Goal: Task Accomplishment & Management: Use online tool/utility

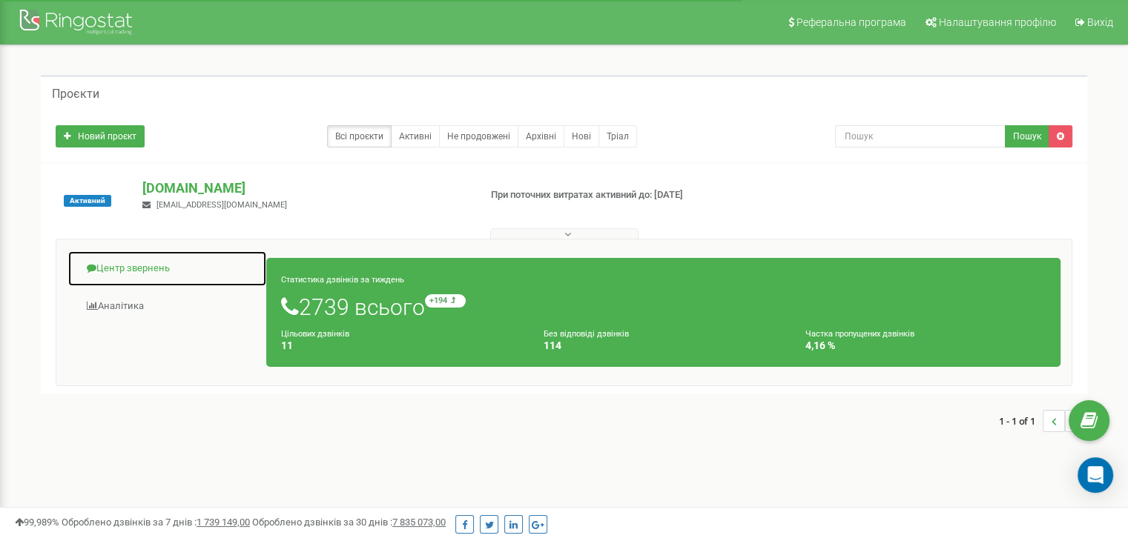
click at [145, 264] on link "Центр звернень" at bounding box center [166, 269] width 199 height 36
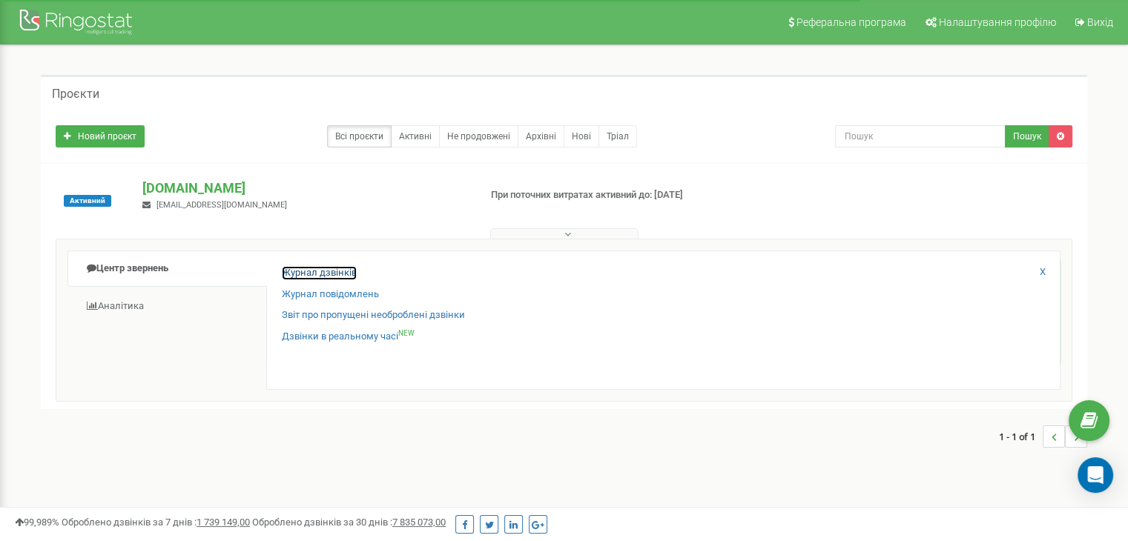
click at [320, 271] on link "Журнал дзвінків" at bounding box center [319, 273] width 75 height 14
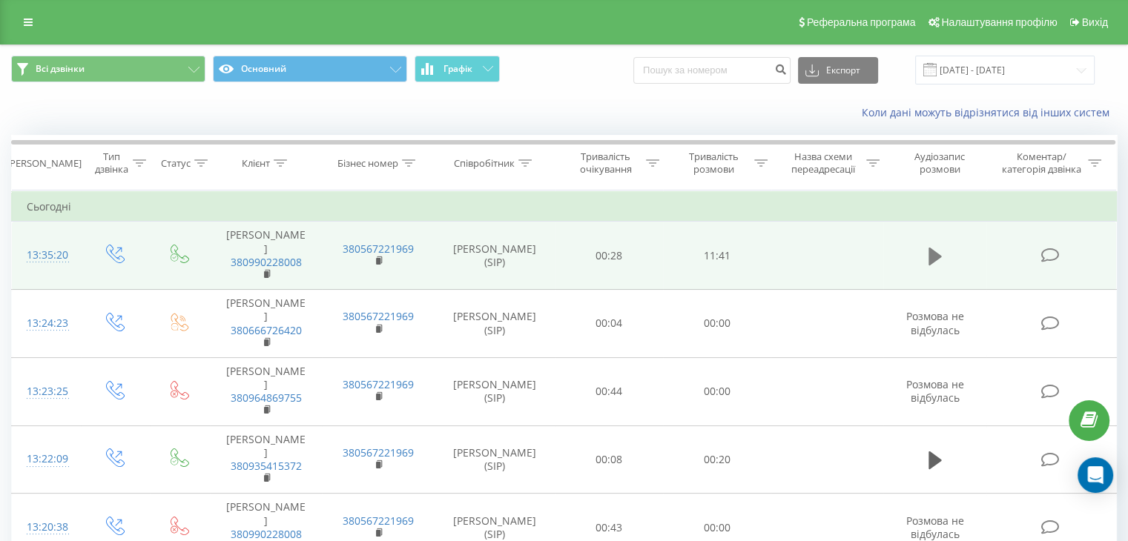
click at [927, 251] on button at bounding box center [935, 256] width 22 height 22
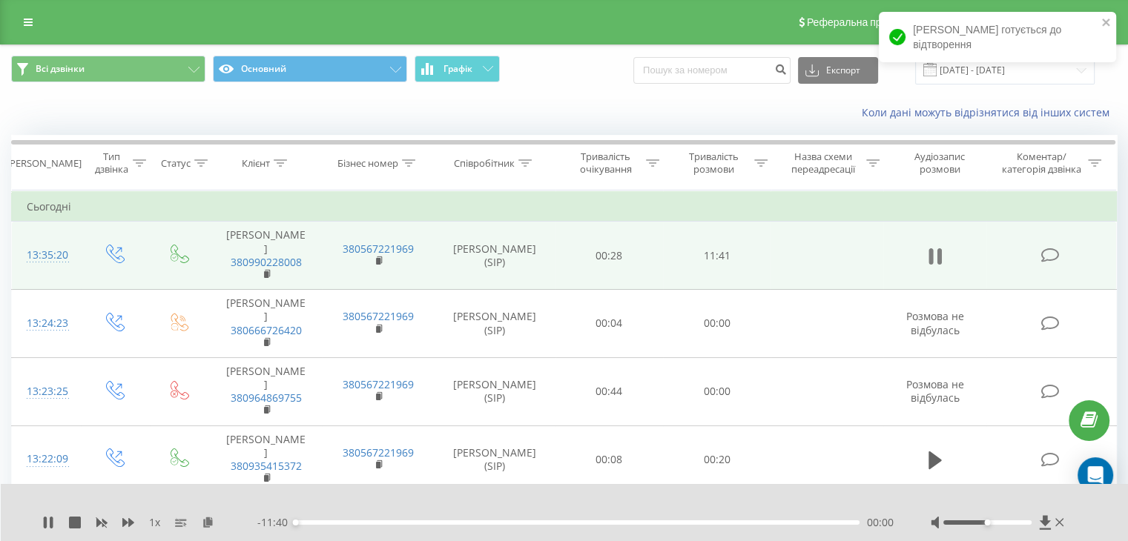
click at [936, 250] on icon at bounding box center [934, 256] width 13 height 21
click at [209, 527] on icon at bounding box center [208, 522] width 13 height 10
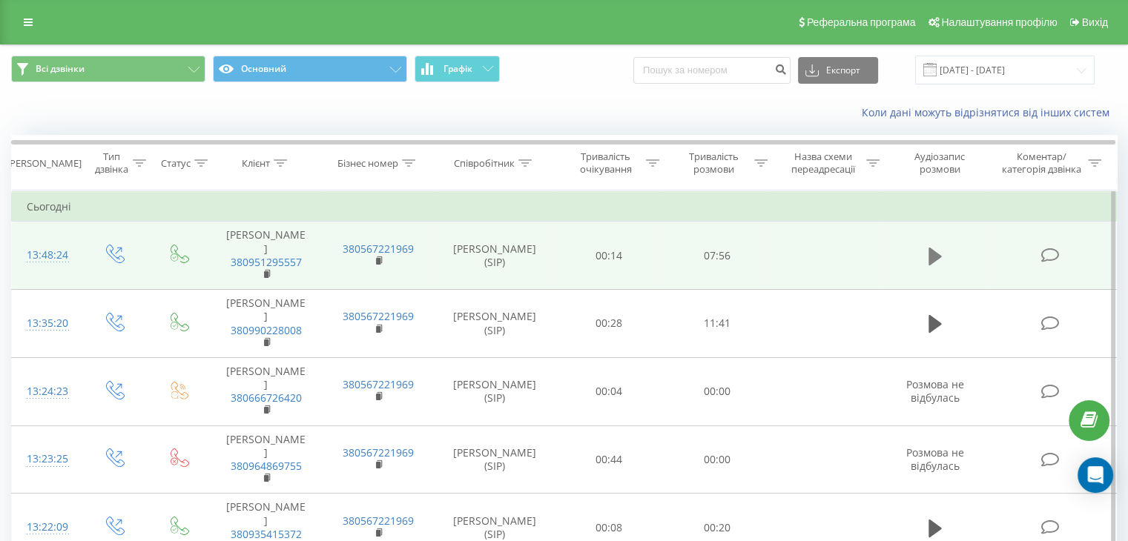
click at [933, 254] on icon at bounding box center [934, 257] width 13 height 18
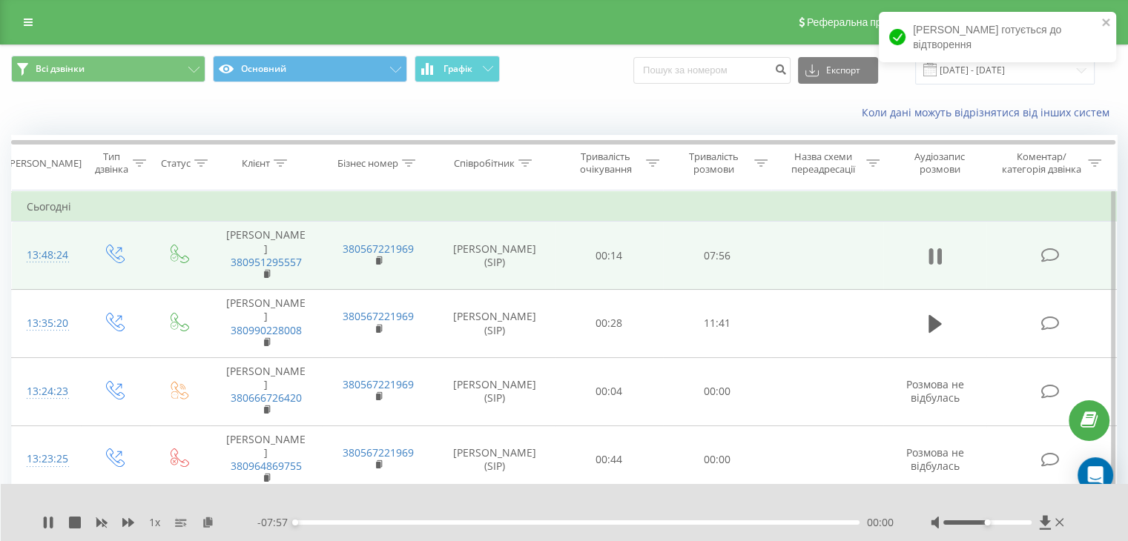
click at [935, 250] on icon at bounding box center [934, 256] width 13 height 21
click at [208, 523] on icon at bounding box center [208, 522] width 13 height 10
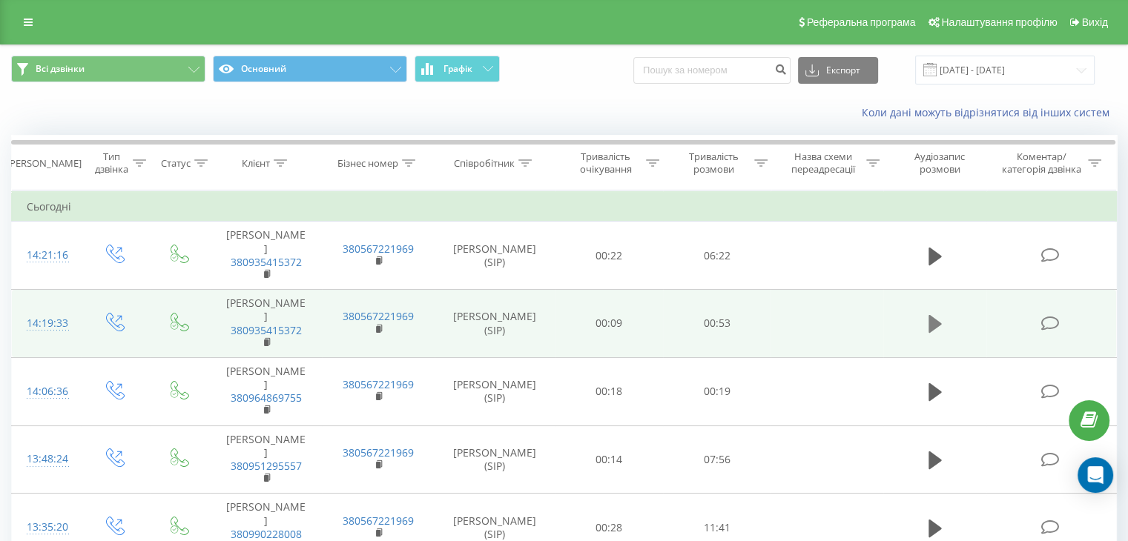
click at [930, 333] on icon at bounding box center [934, 324] width 13 height 18
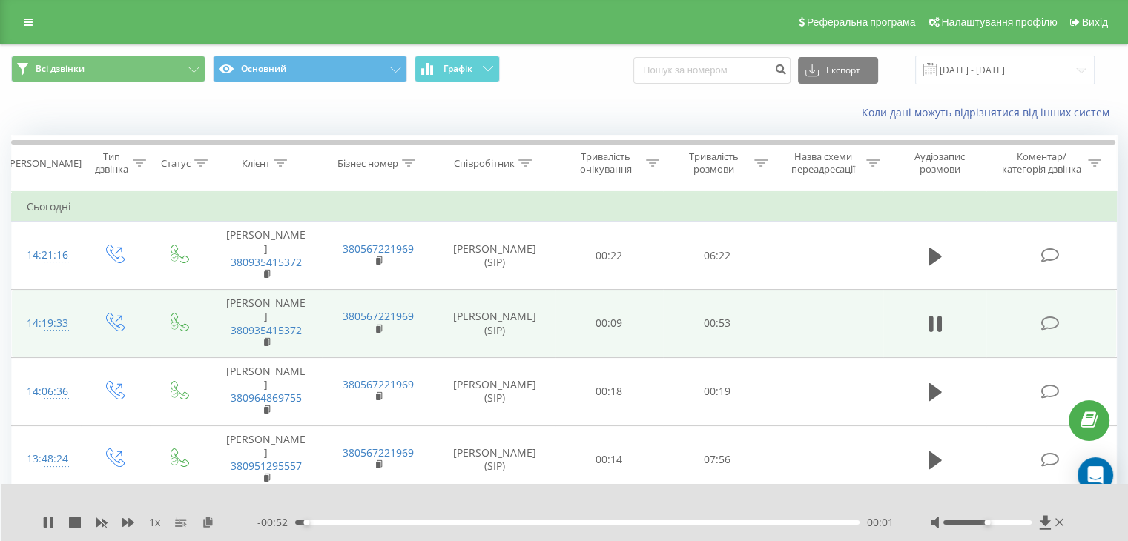
click at [930, 332] on icon at bounding box center [930, 324] width 4 height 16
click at [210, 524] on icon at bounding box center [208, 522] width 13 height 10
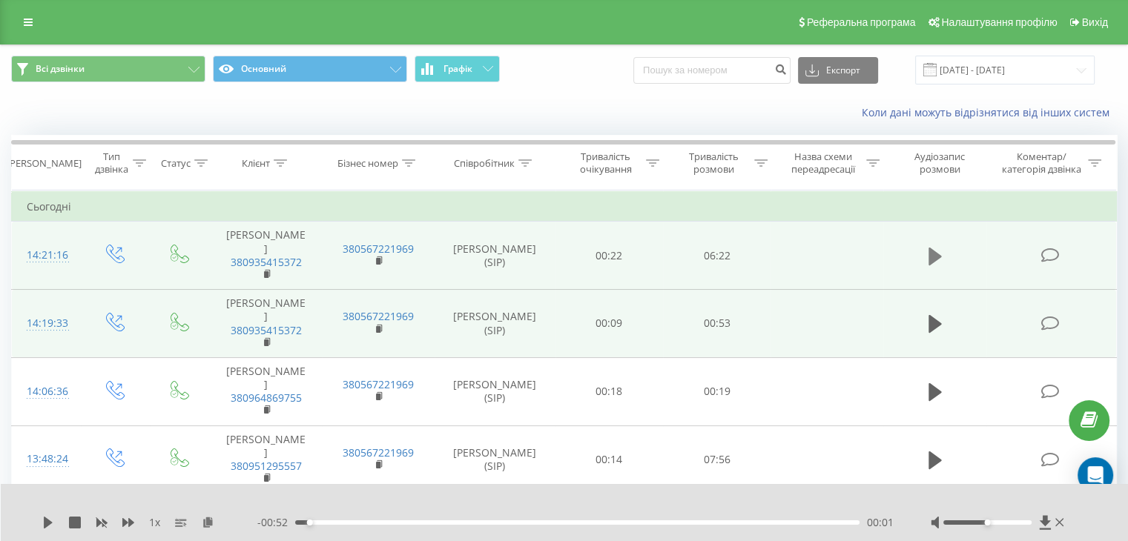
click at [936, 262] on icon at bounding box center [934, 257] width 13 height 18
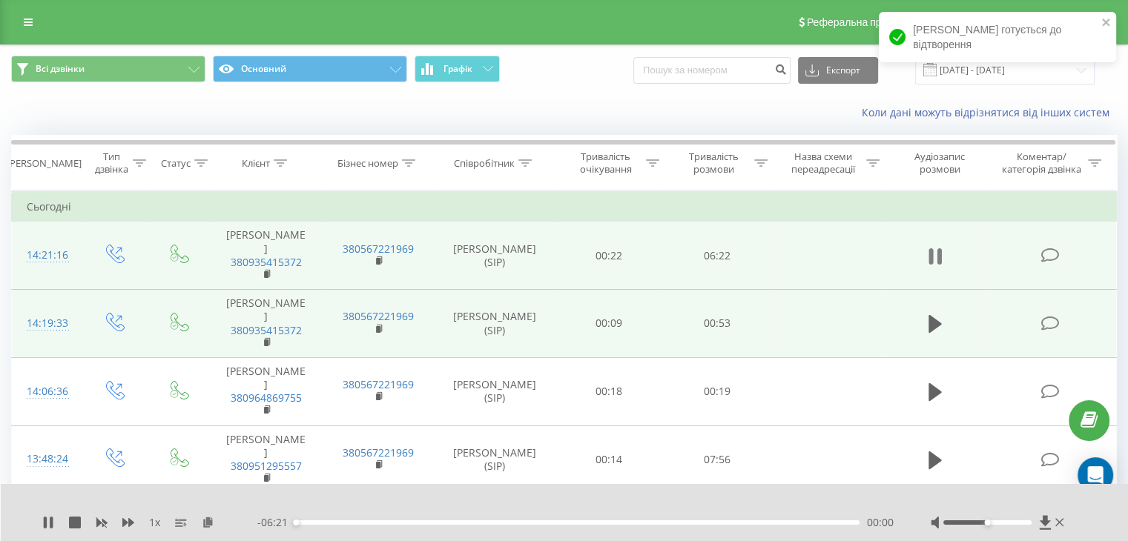
click at [937, 262] on icon at bounding box center [938, 256] width 4 height 16
click at [211, 525] on icon at bounding box center [208, 522] width 13 height 10
